Goal: Transaction & Acquisition: Subscribe to service/newsletter

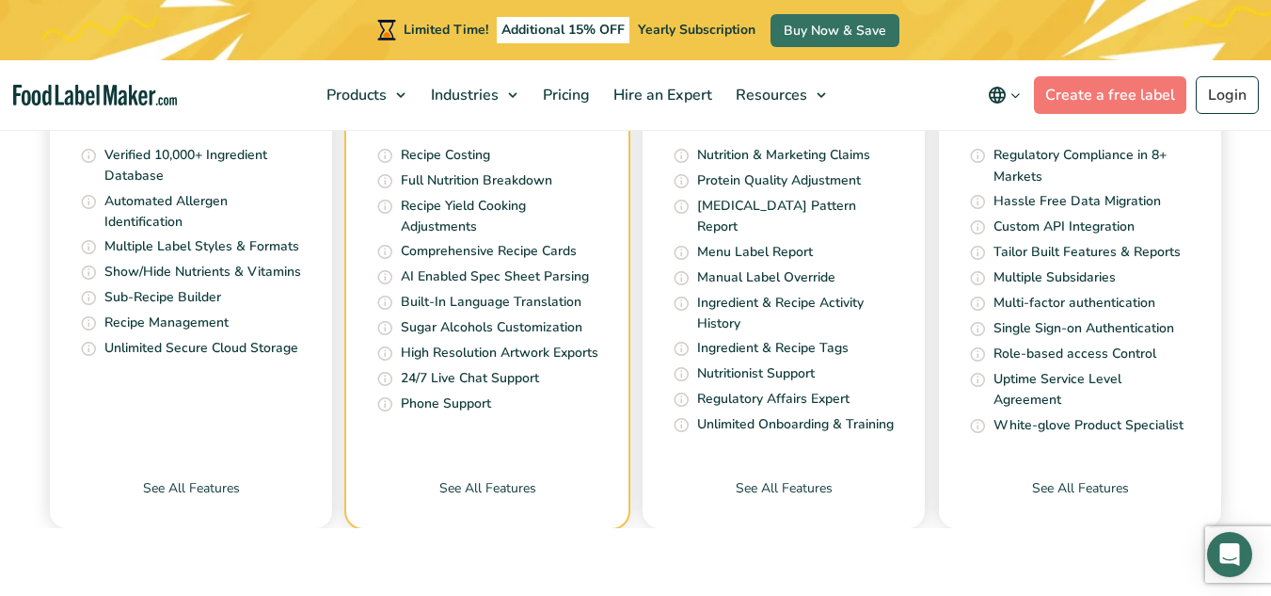
scroll to position [6517, 0]
